Goal: Information Seeking & Learning: Learn about a topic

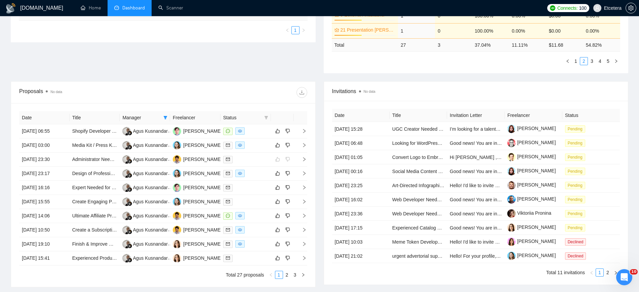
scroll to position [210, 0]
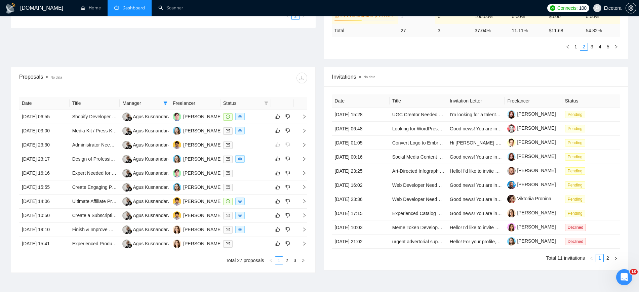
click at [162, 101] on div "Manager" at bounding box center [144, 103] width 45 height 7
click at [177, 80] on div at bounding box center [235, 78] width 144 height 11
click at [167, 103] on icon "filter" at bounding box center [166, 103] width 4 height 3
click at [116, 137] on input "checkbox" at bounding box center [117, 137] width 5 height 5
checkbox input "false"
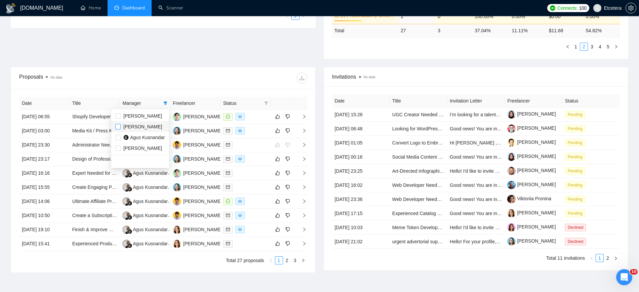
click at [116, 125] on input "checkbox" at bounding box center [117, 126] width 5 height 5
checkbox input "true"
click at [176, 83] on div at bounding box center [235, 78] width 144 height 11
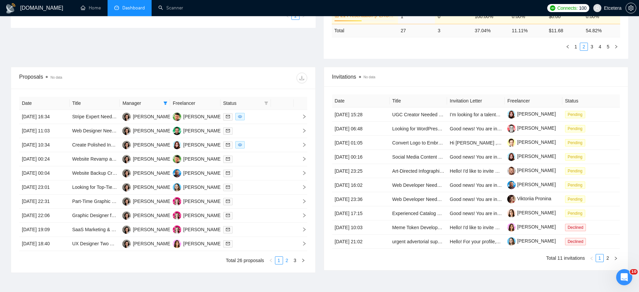
click at [287, 261] on link "2" at bounding box center [287, 260] width 7 height 7
click at [295, 260] on link "3" at bounding box center [295, 260] width 7 height 7
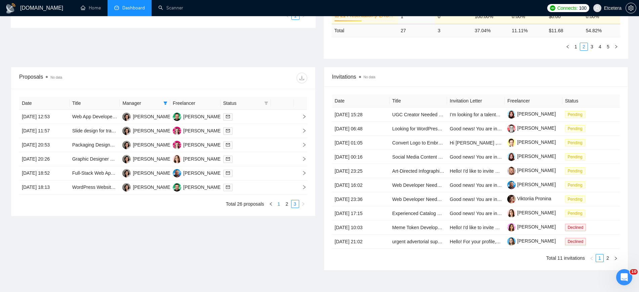
click at [279, 204] on link "1" at bounding box center [278, 203] width 7 height 7
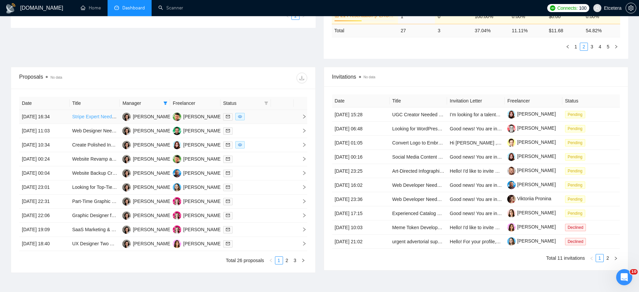
click at [100, 116] on link "Stripe Expert Needed – Prevent Repeat Sign-Ups for 7-Day Free Trial abusers" at bounding box center [153, 116] width 163 height 5
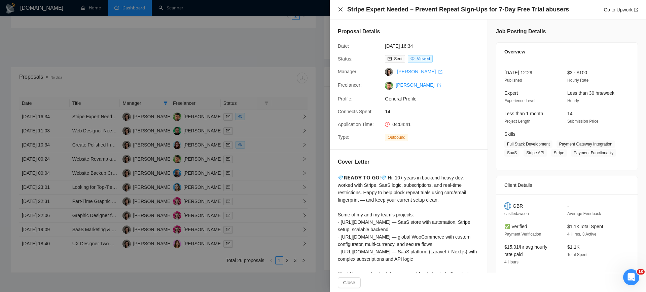
click at [340, 11] on icon "close" at bounding box center [340, 9] width 5 height 5
